Goal: Task Accomplishment & Management: Manage account settings

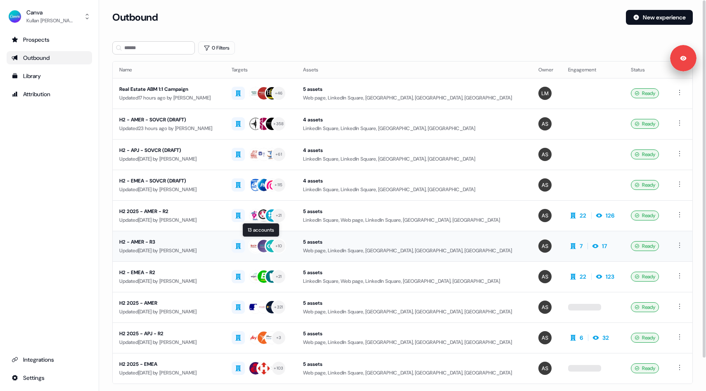
scroll to position [36, 0]
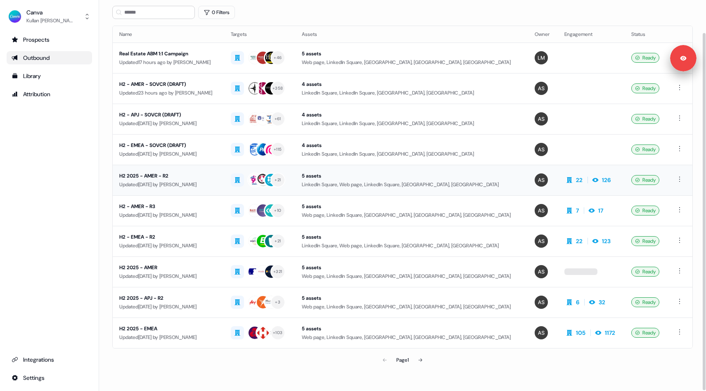
click at [218, 183] on div "Updated [DATE] by [PERSON_NAME]" at bounding box center [168, 184] width 98 height 8
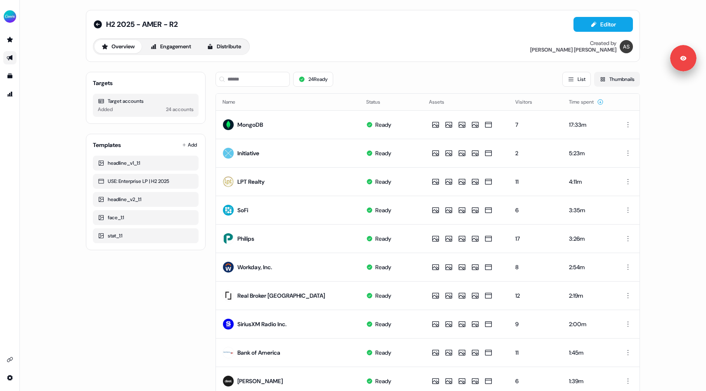
click at [614, 81] on button "Thumbnails" at bounding box center [617, 79] width 46 height 15
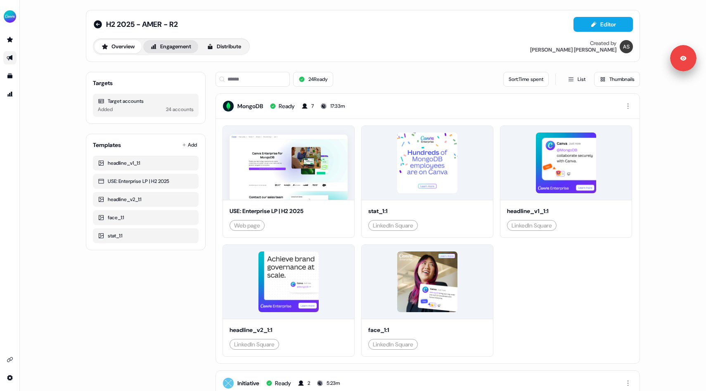
click at [185, 48] on button "Engagement" at bounding box center [170, 46] width 55 height 13
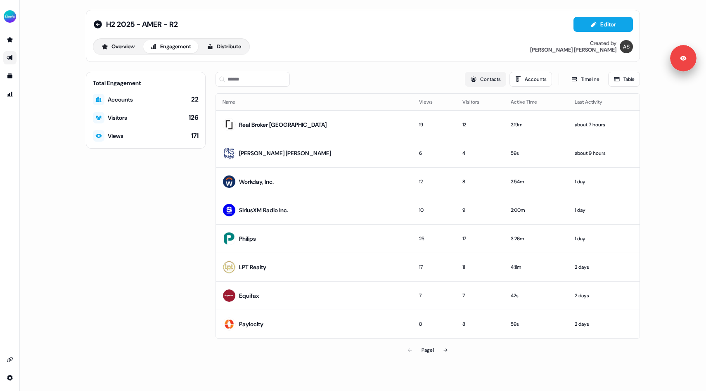
click at [493, 79] on button "Contacts" at bounding box center [485, 79] width 41 height 15
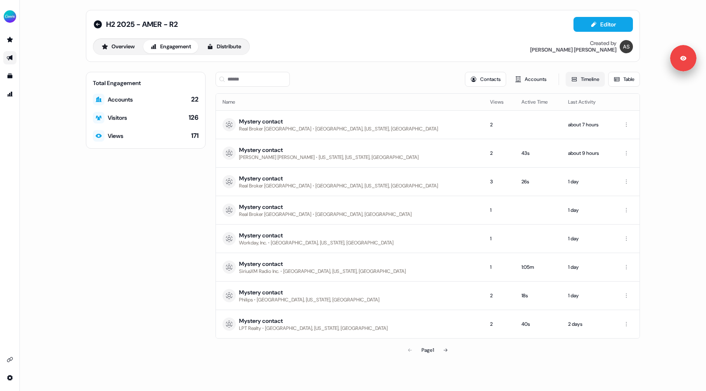
click at [593, 77] on button "Timeline" at bounding box center [585, 79] width 39 height 15
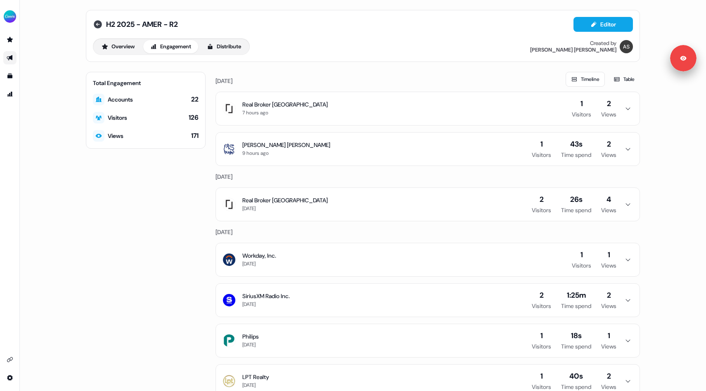
click at [97, 27] on icon at bounding box center [98, 24] width 8 height 8
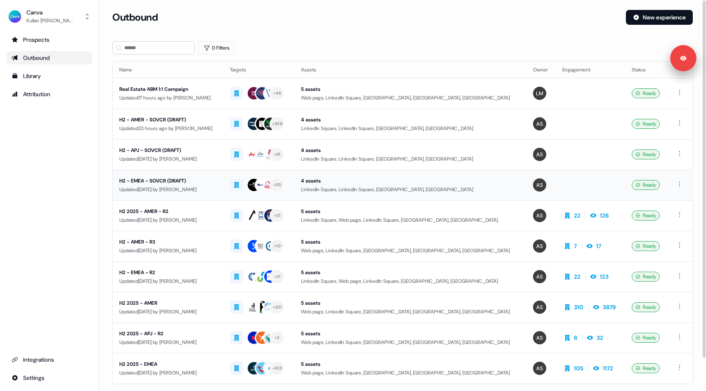
scroll to position [36, 0]
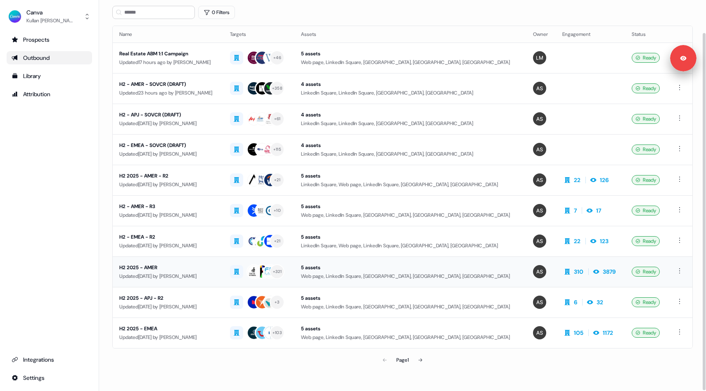
click at [223, 267] on td "H2 2025 - AMER Updated [DATE] by [PERSON_NAME]" at bounding box center [168, 271] width 111 height 31
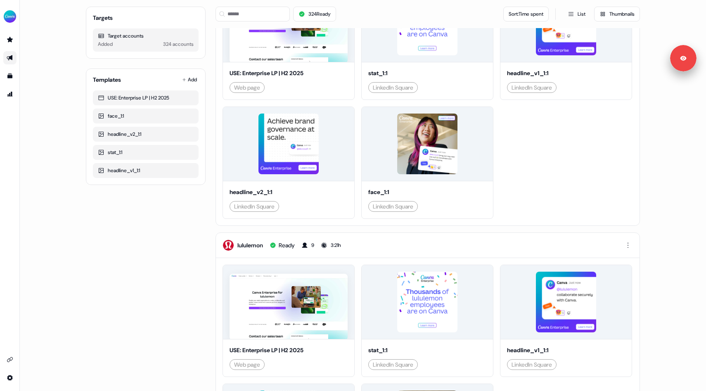
scroll to position [5, 0]
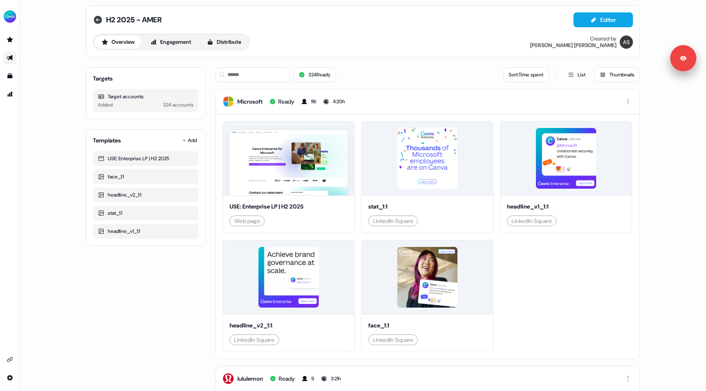
click at [97, 22] on icon at bounding box center [98, 20] width 8 height 8
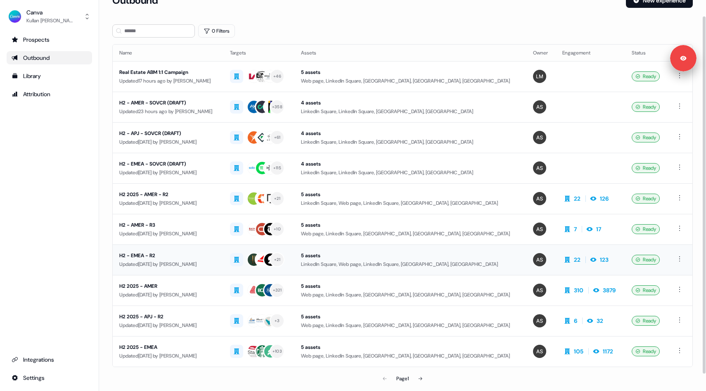
scroll to position [15, 0]
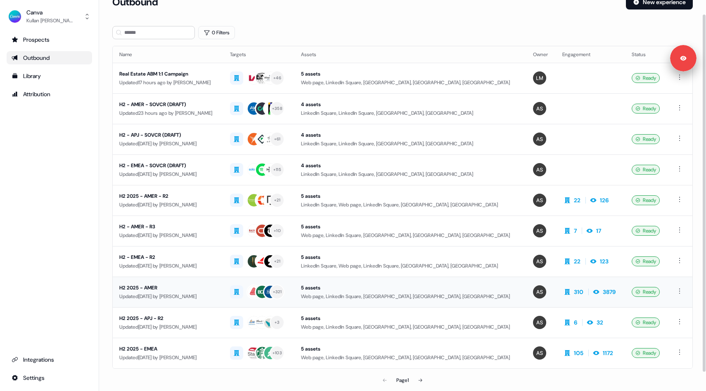
click at [202, 282] on td "H2 2025 - AMER Updated [DATE] by [PERSON_NAME]" at bounding box center [168, 292] width 111 height 31
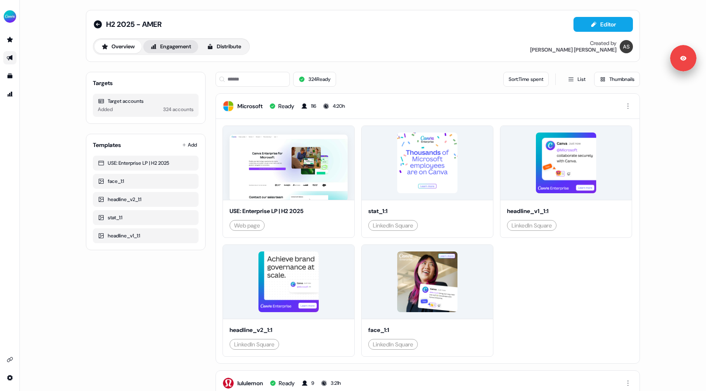
click at [169, 53] on button "Engagement" at bounding box center [170, 46] width 55 height 13
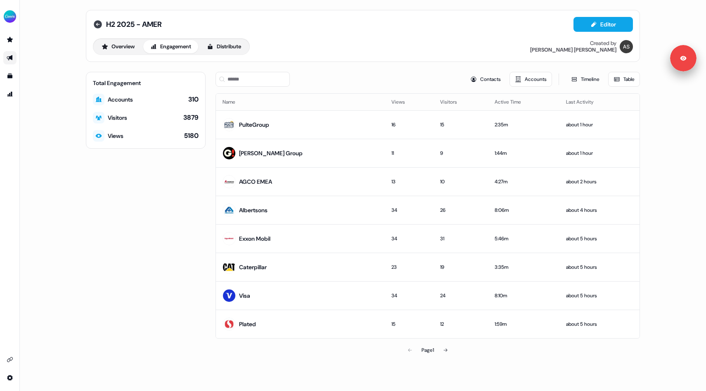
click at [97, 26] on icon at bounding box center [98, 24] width 8 height 8
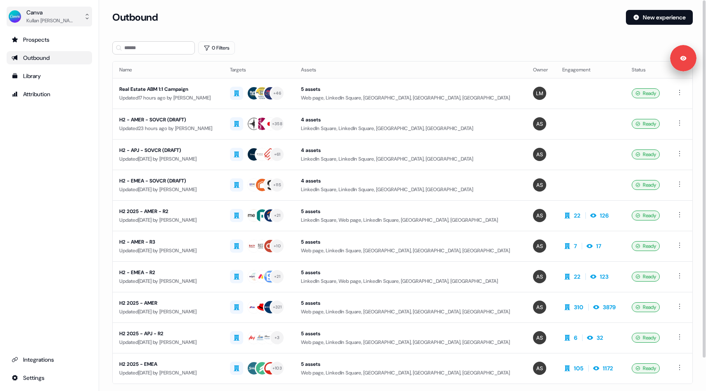
click at [84, 17] on icon "side nav menu" at bounding box center [87, 16] width 7 height 7
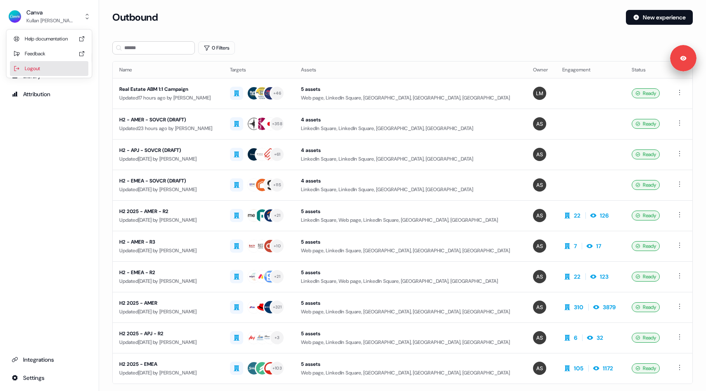
click at [63, 65] on div "Logout" at bounding box center [49, 68] width 78 height 15
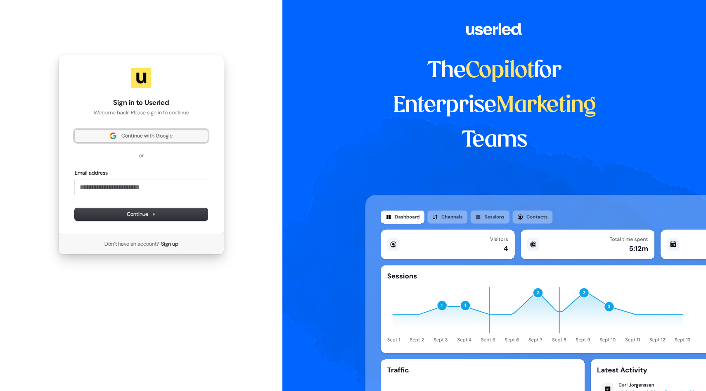
click at [150, 138] on span "Continue with Google" at bounding box center [146, 135] width 51 height 7
